Goal: Task Accomplishment & Management: Use online tool/utility

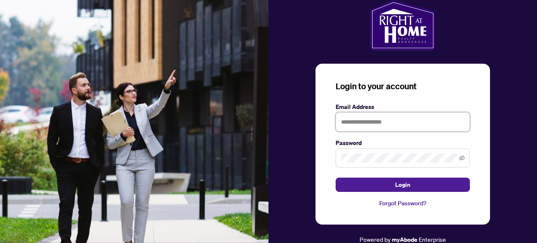
click at [391, 121] on input "text" at bounding box center [402, 121] width 134 height 19
type input "*"
type input "**********"
click at [335, 178] on button "Login" at bounding box center [402, 185] width 134 height 14
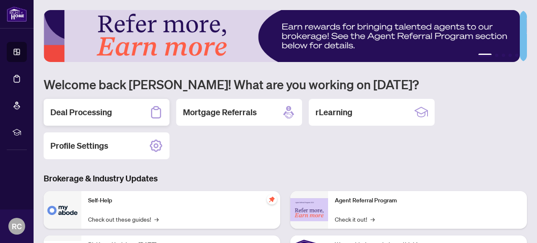
click at [86, 111] on h2 "Deal Processing" at bounding box center [81, 113] width 62 height 12
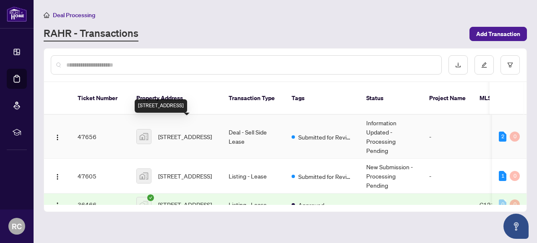
click at [179, 132] on span "[STREET_ADDRESS]" at bounding box center [185, 136] width 54 height 9
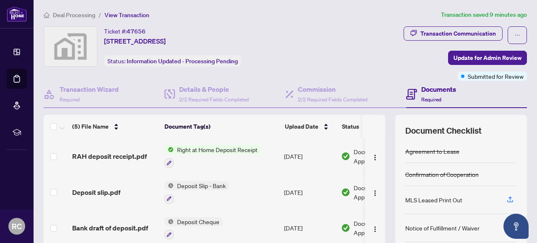
click at [119, 152] on span "RAH deposit receipt.pdf" at bounding box center [109, 156] width 75 height 10
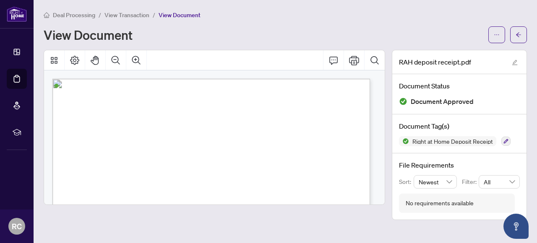
scroll to position [210, 0]
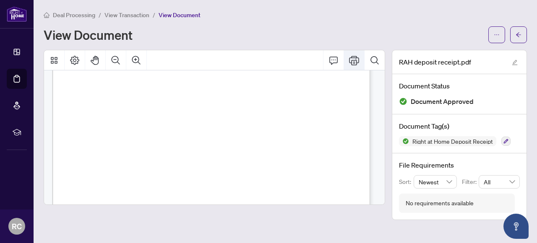
click at [354, 60] on icon "Print" at bounding box center [354, 60] width 10 height 9
